Goal: Book appointment/travel/reservation

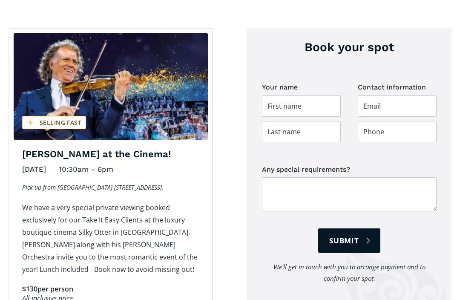
scroll to position [345, 0]
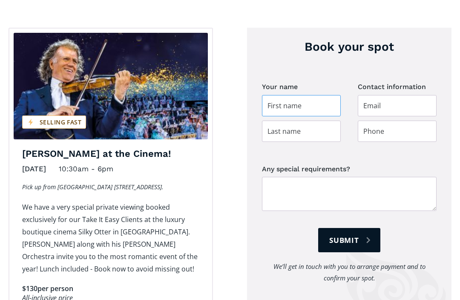
click at [280, 95] on input "Day trip booking" at bounding box center [301, 105] width 79 height 21
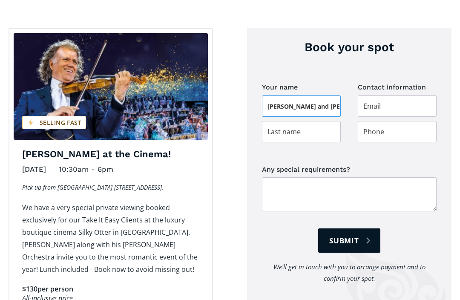
type input "Linda and Kay"
click at [276, 121] on input "Day trip booking" at bounding box center [301, 131] width 79 height 21
type input "Granville and Sell"
click at [370, 95] on input "Day trip booking" at bounding box center [397, 105] width 79 height 21
type input "lindagranville17@gmail.com"
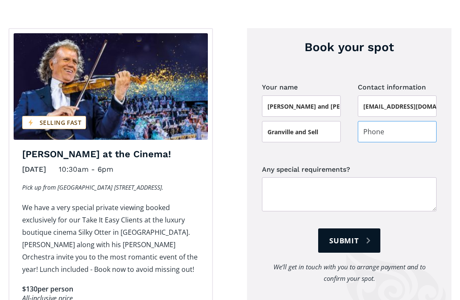
click at [373, 121] on input "Day trip booking" at bounding box center [397, 131] width 79 height 21
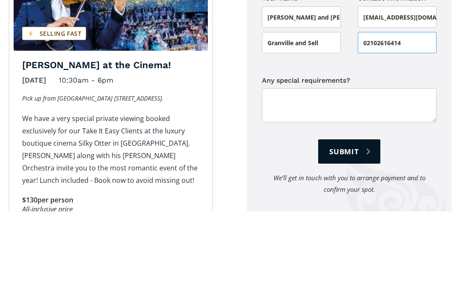
type input "02102616414"
click at [355, 228] on input "Submit" at bounding box center [349, 240] width 62 height 24
type input "Please wait..."
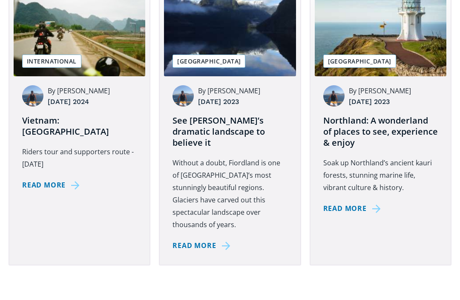
scroll to position [459, 0]
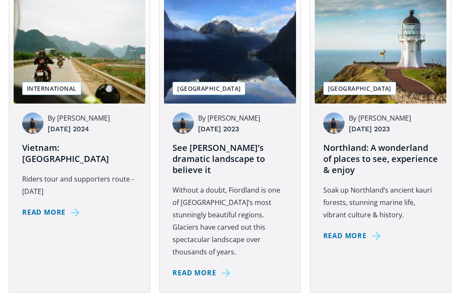
scroll to position [428, 0]
click at [40, 206] on div "Read more" at bounding box center [43, 212] width 43 height 12
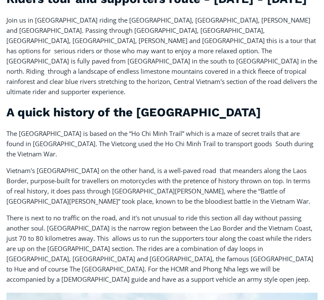
scroll to position [457, 0]
